Goal: Information Seeking & Learning: Understand process/instructions

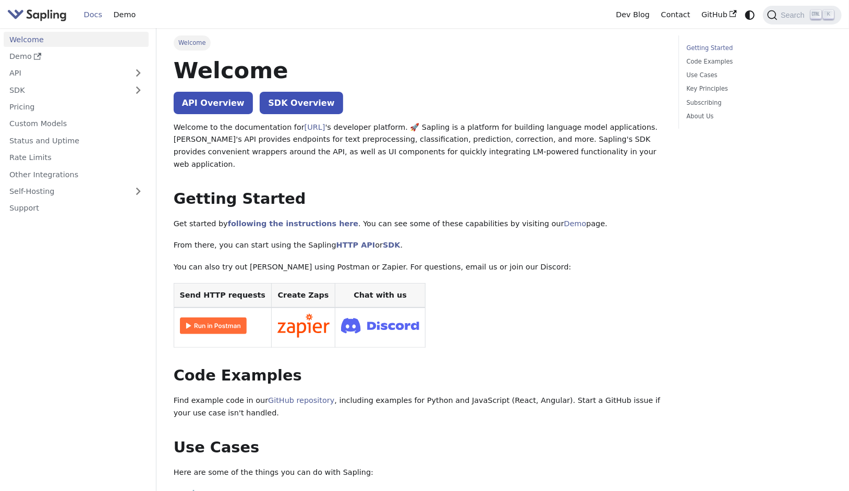
click at [210, 108] on link "API Overview" at bounding box center [213, 103] width 79 height 22
click at [641, 239] on p "From there, you can start using the Sapling HTTP API or SDK ." at bounding box center [419, 245] width 490 height 13
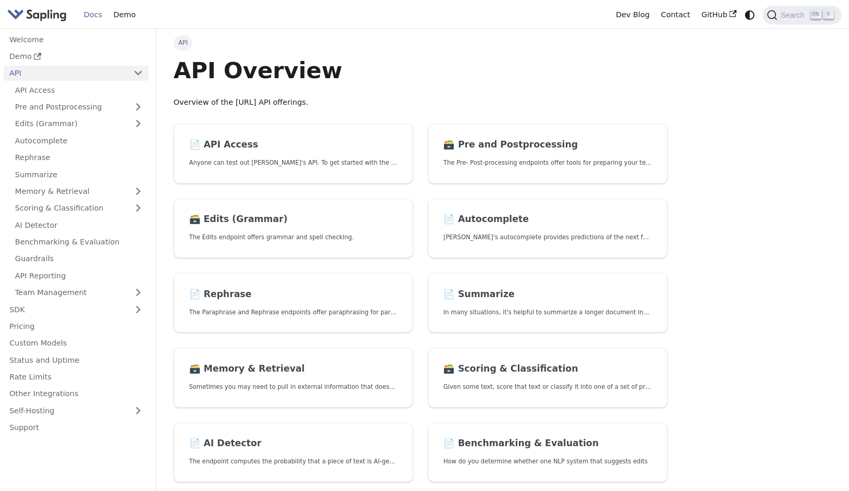
click at [41, 97] on link "API Access" at bounding box center [78, 89] width 139 height 15
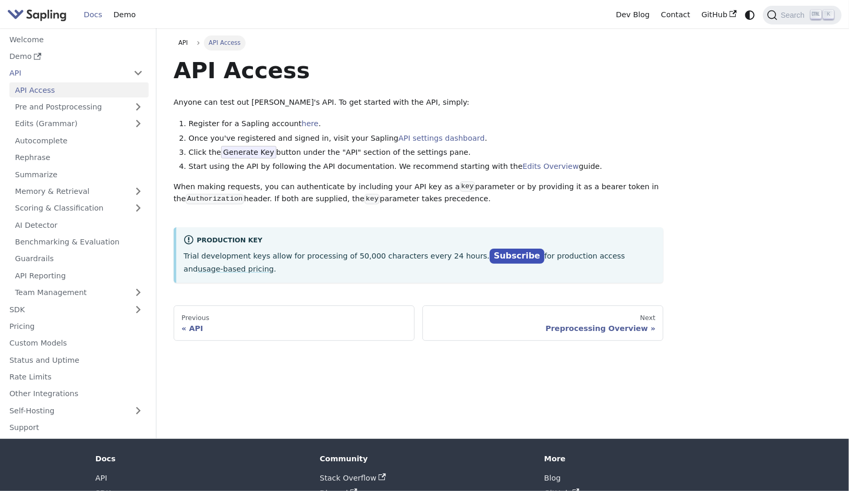
click at [18, 36] on link "Welcome" at bounding box center [76, 39] width 145 height 15
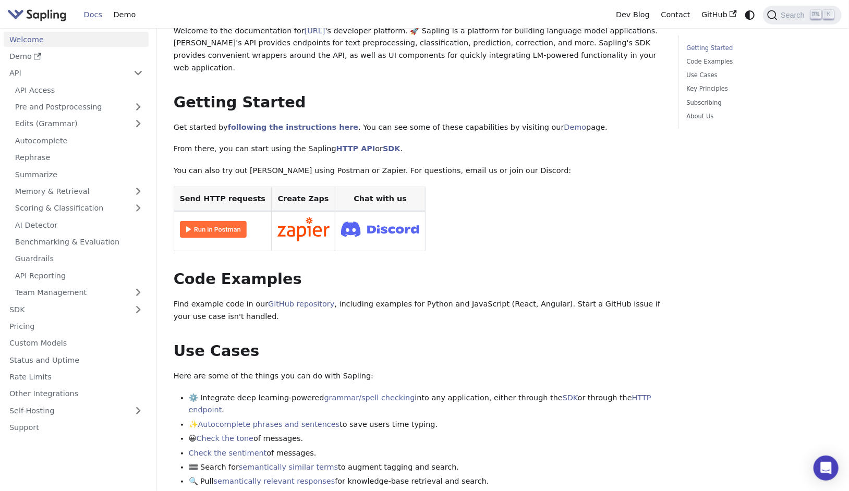
scroll to position [98, 0]
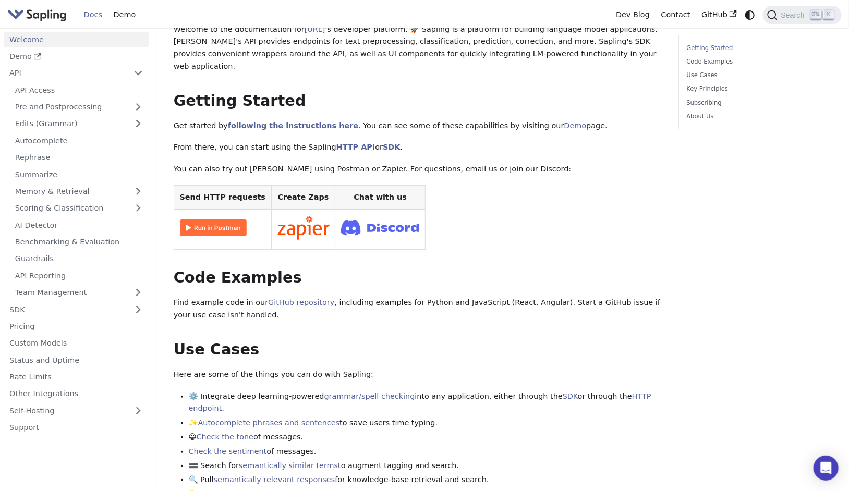
click at [188, 220] on img at bounding box center [213, 228] width 67 height 17
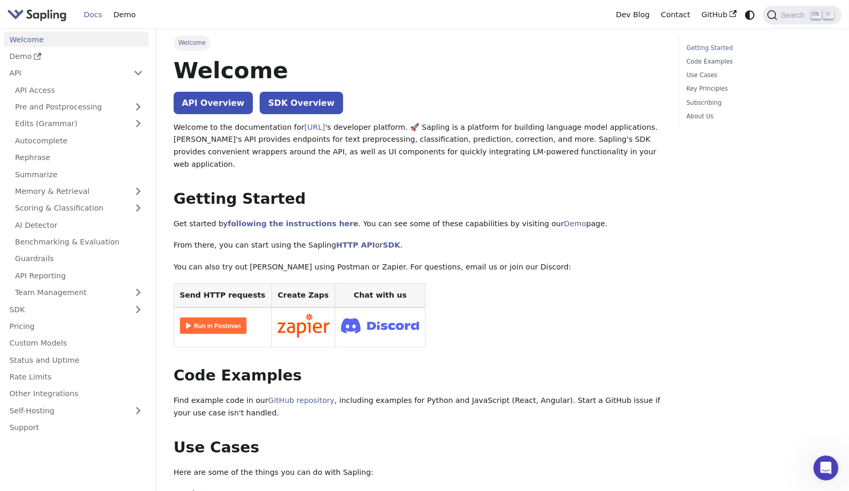
click at [23, 50] on link "Demo" at bounding box center [76, 56] width 145 height 15
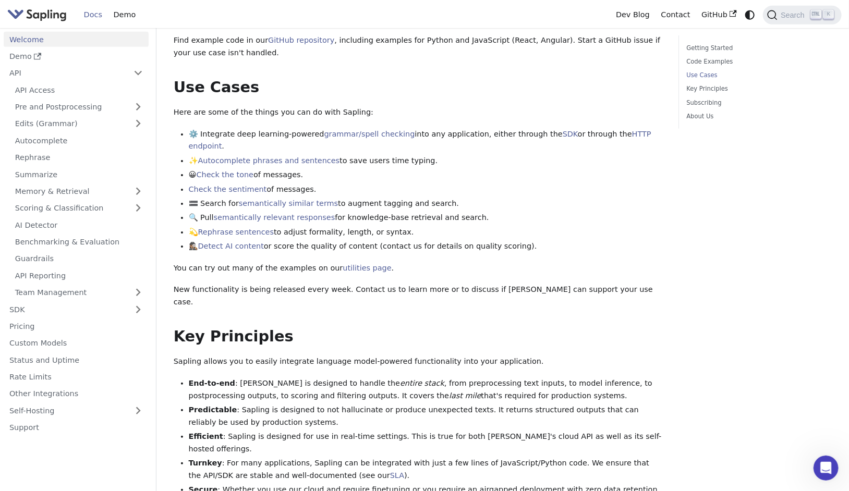
scroll to position [361, 0]
click at [234, 184] on link "Check the sentiment" at bounding box center [228, 188] width 78 height 8
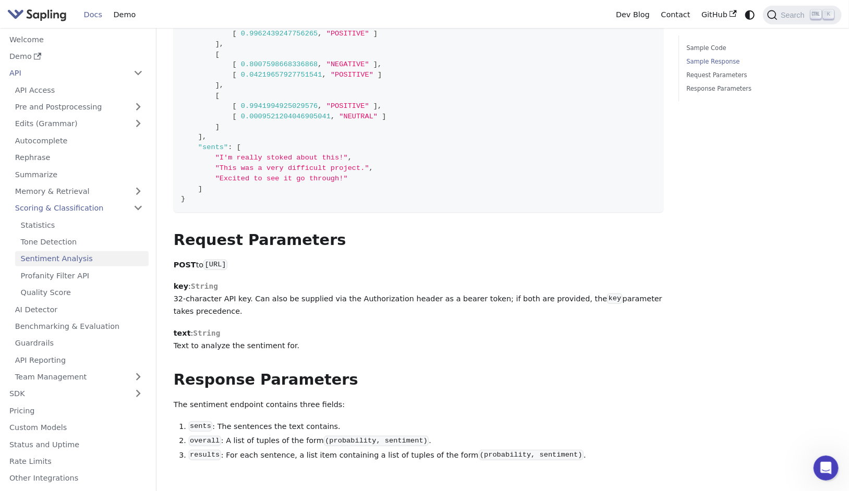
scroll to position [295, 0]
